Goal: Information Seeking & Learning: Learn about a topic

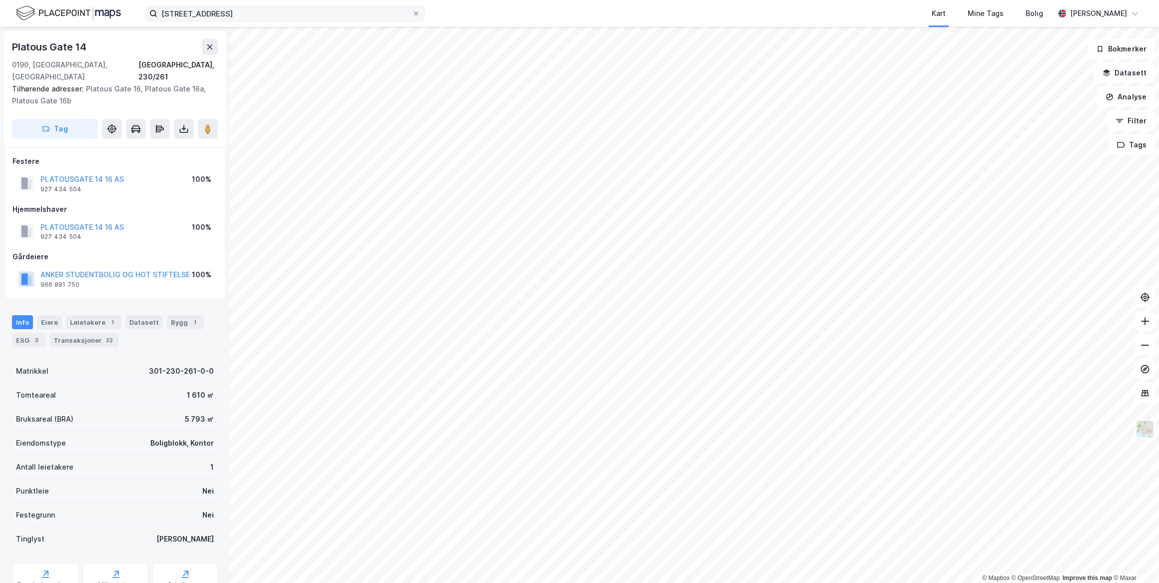
click at [415, 10] on icon at bounding box center [416, 13] width 6 height 6
click at [412, 10] on input "[STREET_ADDRESS]" at bounding box center [284, 13] width 255 height 15
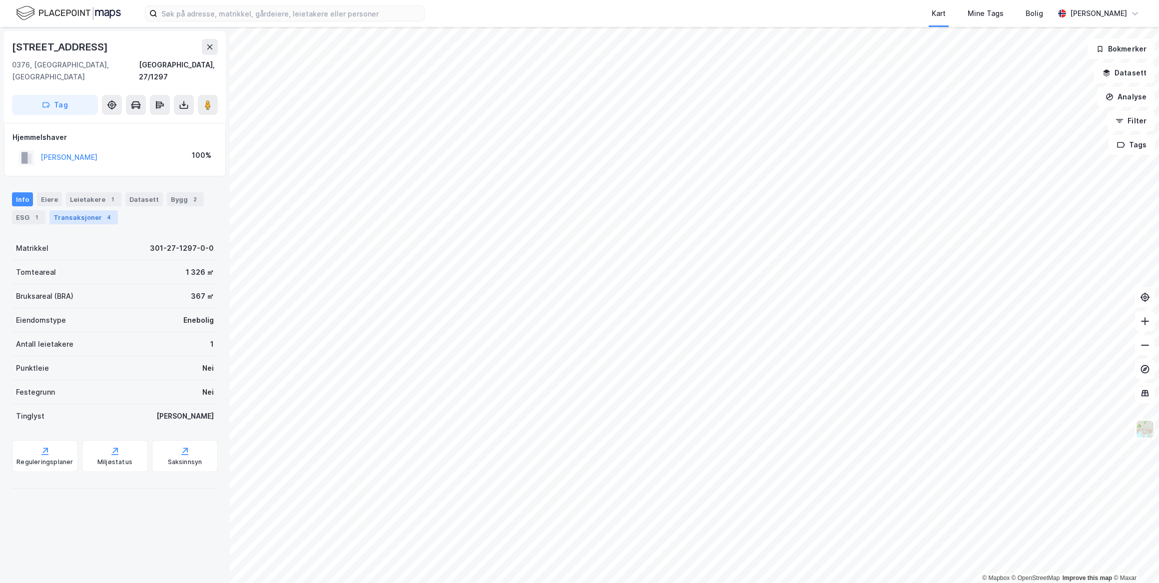
click at [68, 210] on div "Transaksjoner 4" at bounding box center [83, 217] width 68 height 14
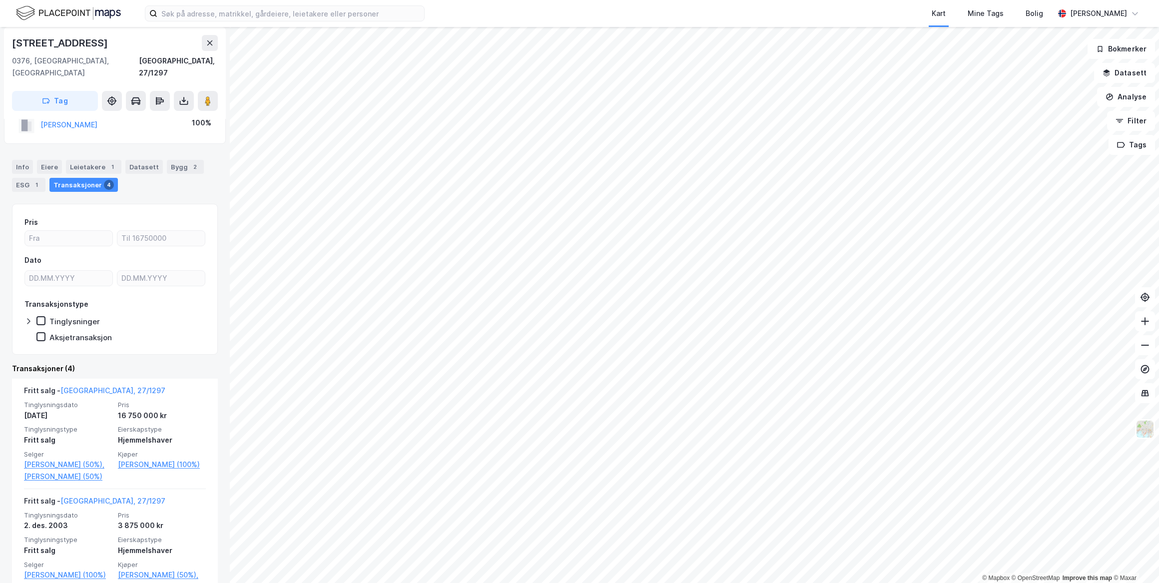
scroll to position [45, 0]
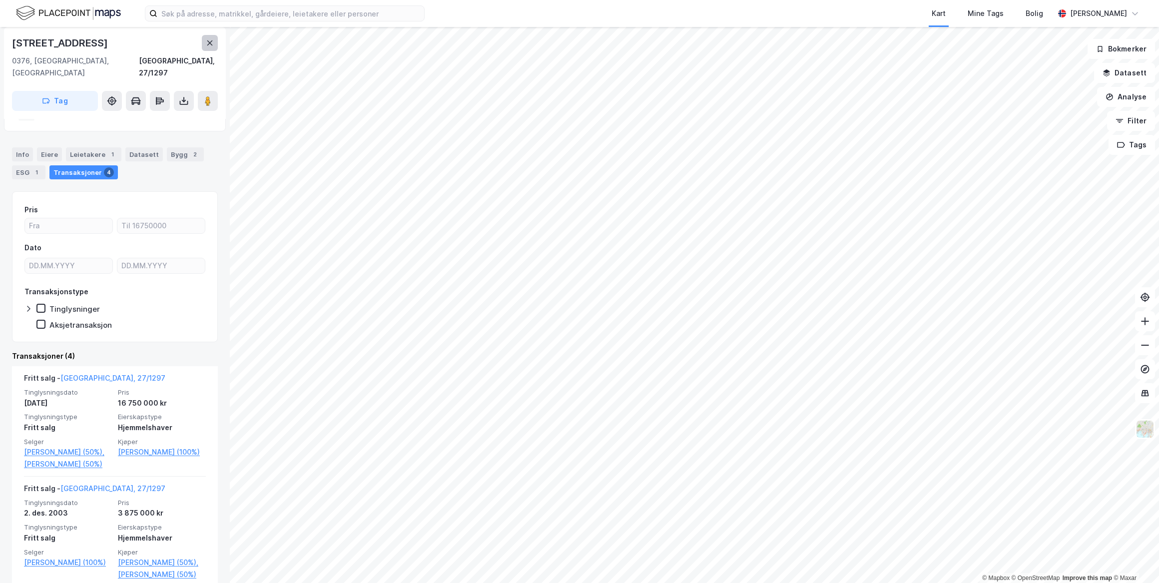
click at [207, 43] on icon at bounding box center [210, 43] width 8 height 8
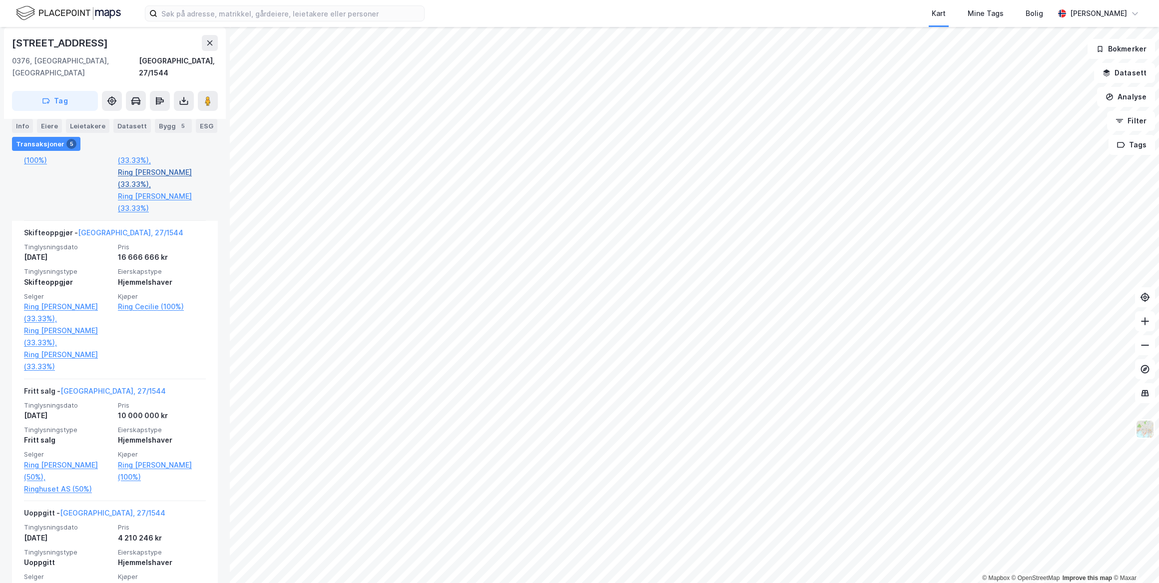
scroll to position [190, 0]
